Goal: Communication & Community: Answer question/provide support

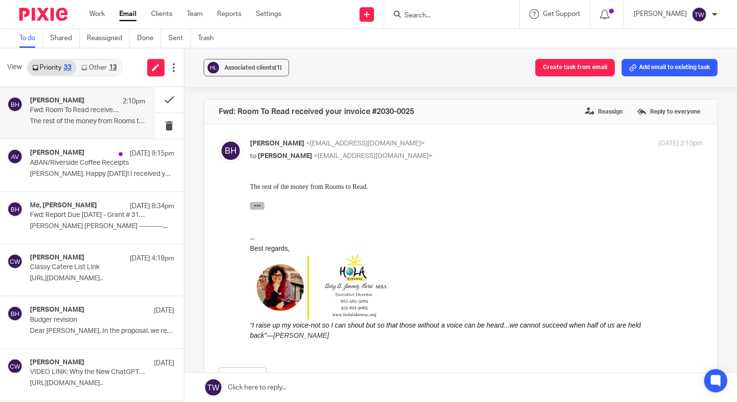
click at [260, 206] on icon "button" at bounding box center [256, 204] width 7 height 7
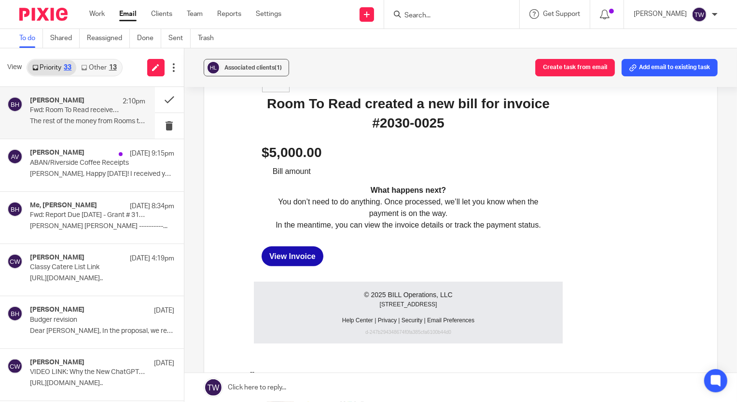
scroll to position [219, 0]
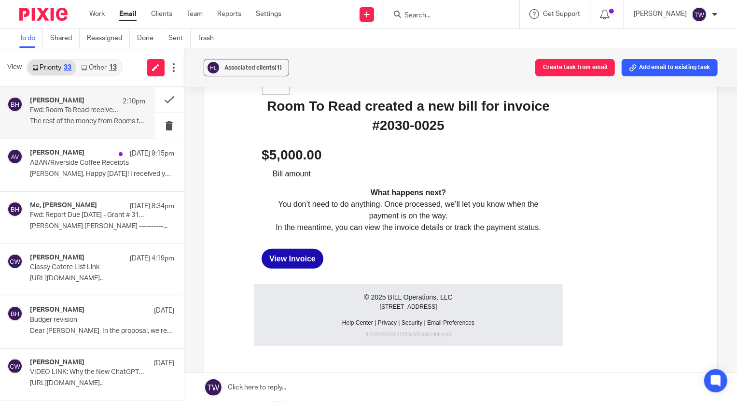
click at [101, 69] on link "Other 13" at bounding box center [98, 67] width 45 height 15
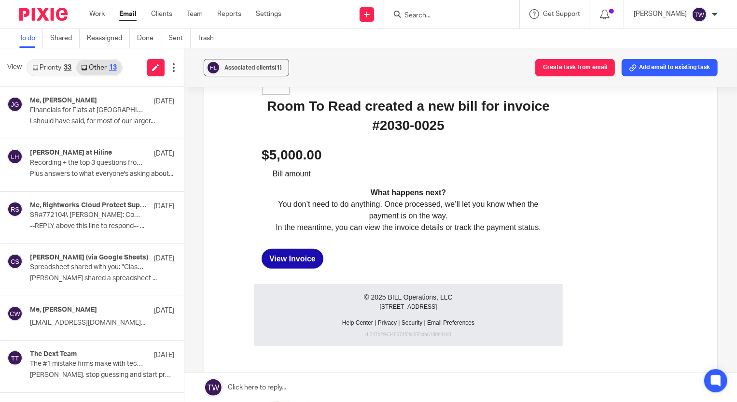
click at [45, 63] on link "Priority 33" at bounding box center [52, 67] width 49 height 15
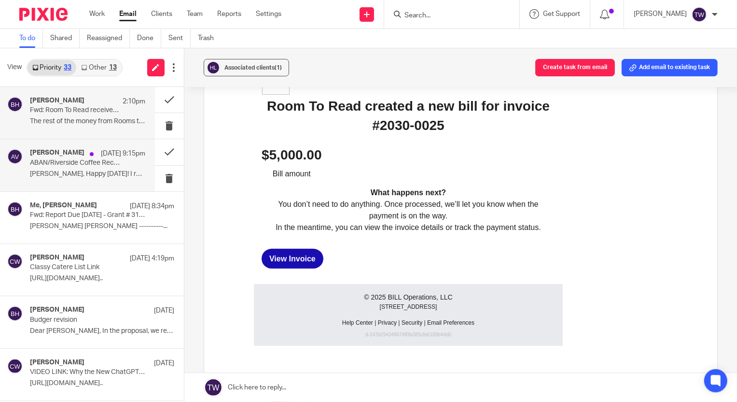
click at [55, 170] on p "[PERSON_NAME], Happy [DATE]! I received your emails..." at bounding box center [87, 174] width 115 height 8
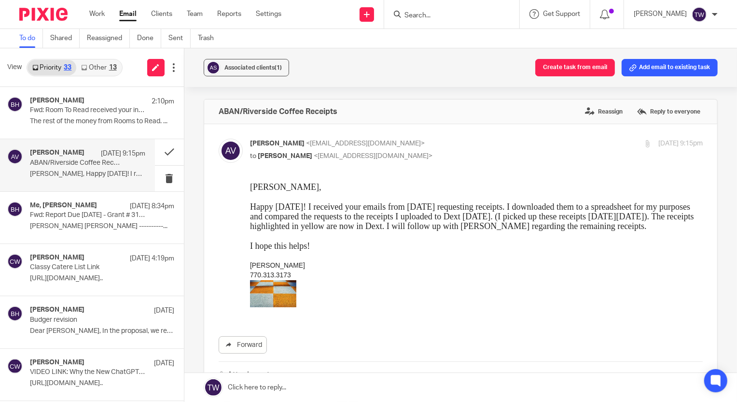
scroll to position [0, 0]
click at [252, 389] on link at bounding box center [460, 387] width 553 height 29
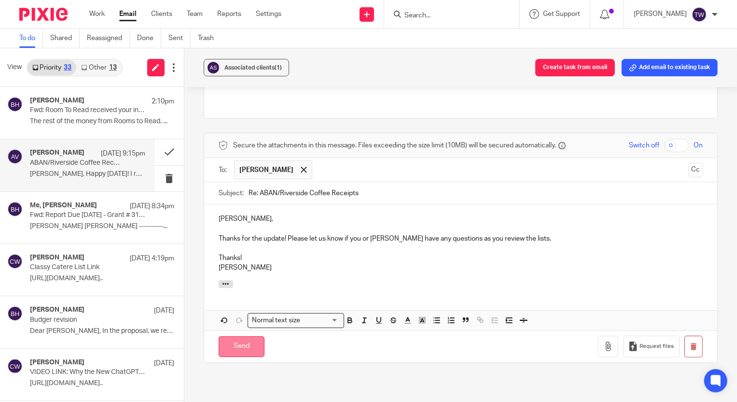
click at [234, 337] on input "Send" at bounding box center [242, 346] width 46 height 21
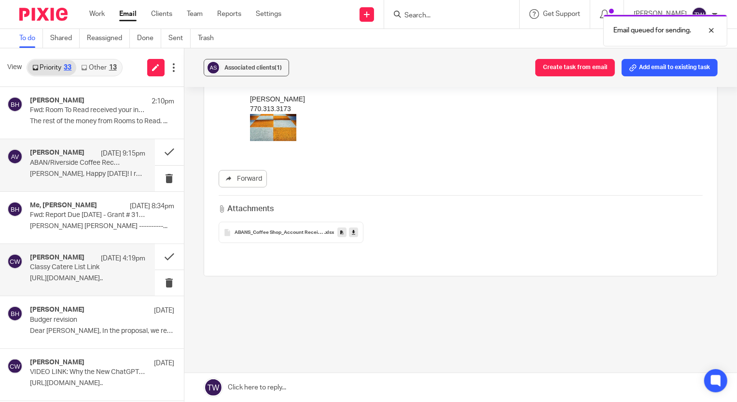
scroll to position [155, 0]
